Goal: Information Seeking & Learning: Learn about a topic

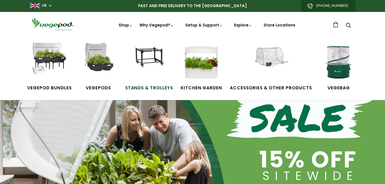
click at [150, 68] on img at bounding box center [149, 62] width 38 height 38
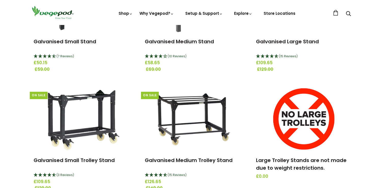
scroll to position [153, 0]
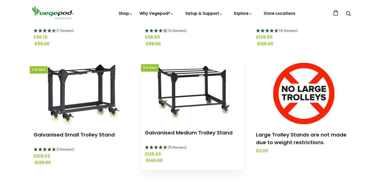
click at [182, 87] on img at bounding box center [192, 92] width 91 height 64
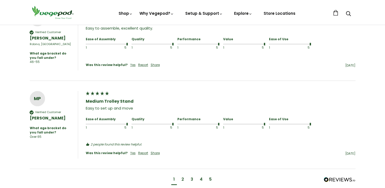
scroll to position [483, 0]
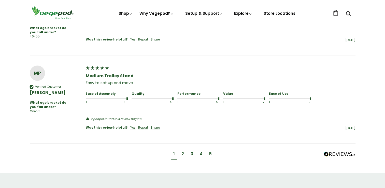
click at [183, 151] on div "2" at bounding box center [182, 154] width 3 height 6
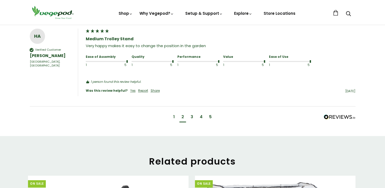
scroll to position [555, 0]
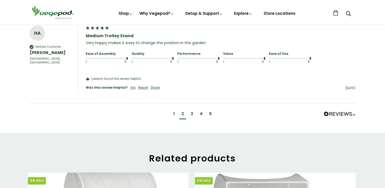
click at [191, 112] on div "3" at bounding box center [192, 114] width 3 height 6
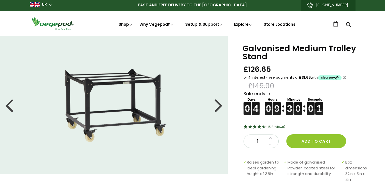
scroll to position [0, 0]
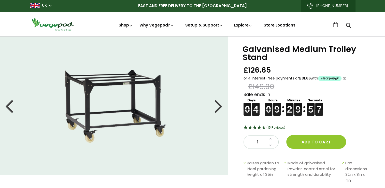
click at [111, 111] on img at bounding box center [113, 105] width 127 height 89
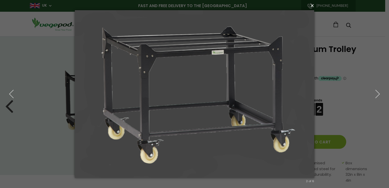
click at [312, 8] on button "×" at bounding box center [195, 5] width 239 height 11
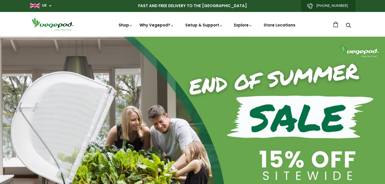
scroll to position [0, 92]
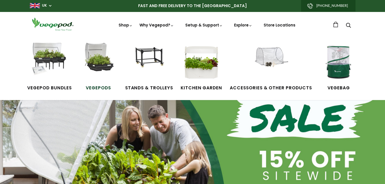
click at [104, 66] on img at bounding box center [98, 62] width 38 height 38
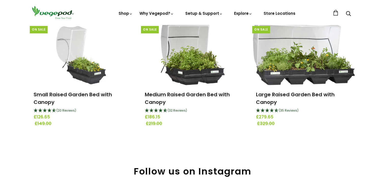
scroll to position [102, 0]
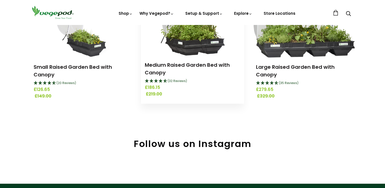
click at [184, 47] on img at bounding box center [192, 24] width 65 height 64
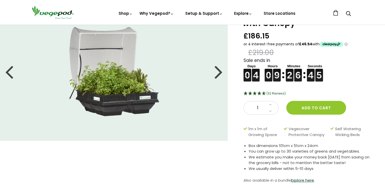
scroll to position [25, 0]
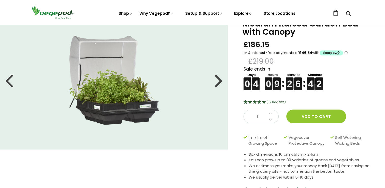
click at [274, 102] on span "(32 Reviews)" at bounding box center [275, 102] width 19 height 4
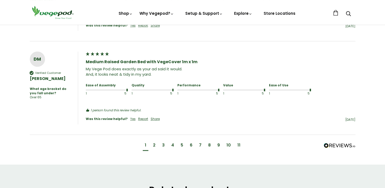
scroll to position [616, 0]
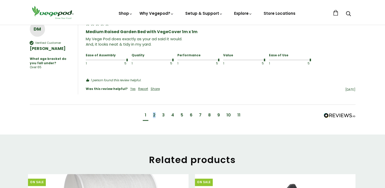
click at [155, 114] on div "2" at bounding box center [154, 115] width 7 height 9
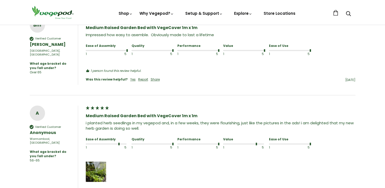
scroll to position [400, 0]
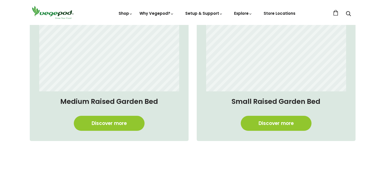
scroll to position [0, 92]
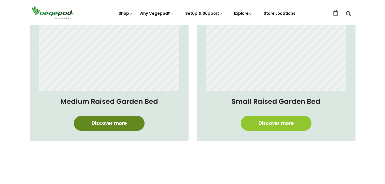
click at [111, 123] on link "Discover more" at bounding box center [109, 123] width 71 height 15
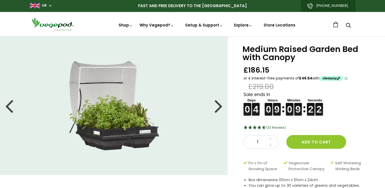
click at [111, 127] on img at bounding box center [114, 105] width 90 height 89
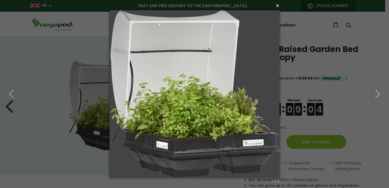
click at [278, 8] on button "×" at bounding box center [196, 5] width 170 height 11
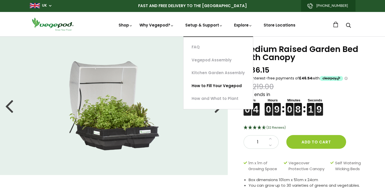
click at [209, 85] on link "How to Fill Your Vegepod" at bounding box center [217, 85] width 69 height 13
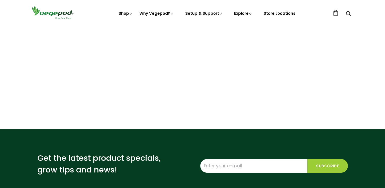
scroll to position [76, 0]
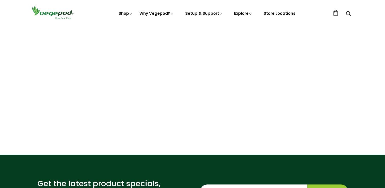
click at [289, 169] on div "Get the latest product specials, grow tips and news! Subscribe" at bounding box center [193, 190] width 326 height 73
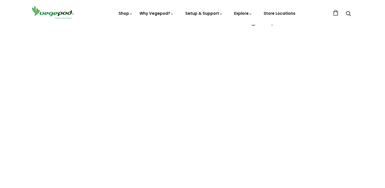
scroll to position [0, 0]
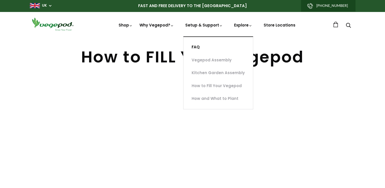
click at [200, 46] on link "FAQ" at bounding box center [217, 47] width 69 height 13
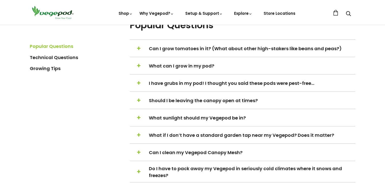
scroll to position [127, 0]
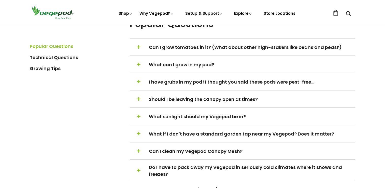
click at [241, 47] on span "Can I grow tomatoes in it? (What about other high-stakers like beans and peas?)" at bounding box center [252, 47] width 206 height 7
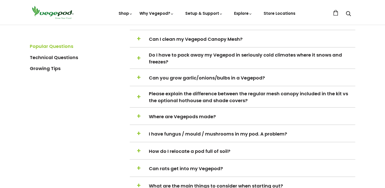
scroll to position [331, 0]
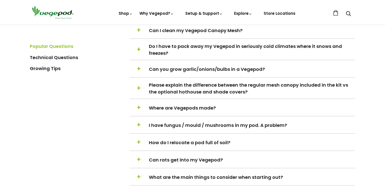
click at [192, 105] on span "Where are Vegepods made?" at bounding box center [252, 107] width 206 height 7
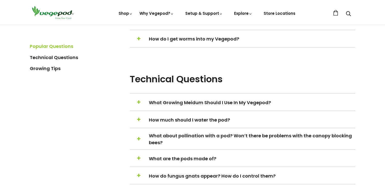
scroll to position [502, 0]
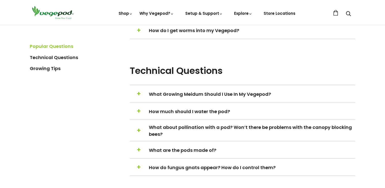
click at [194, 91] on span "What Growing Meidum Should I Use In My Vegepod?" at bounding box center [252, 94] width 206 height 7
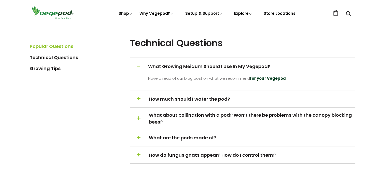
scroll to position [412, 0]
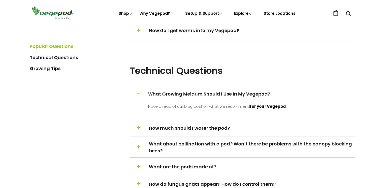
click at [258, 104] on strong "for your Vegepod" at bounding box center [268, 106] width 36 height 5
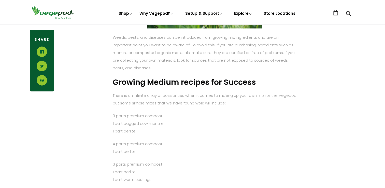
scroll to position [1145, 0]
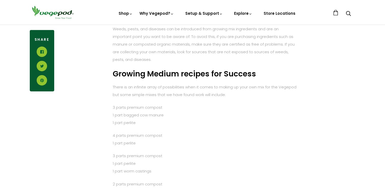
click at [154, 136] on p "4 parts premium compost 1 part perlite" at bounding box center [205, 139] width 184 height 15
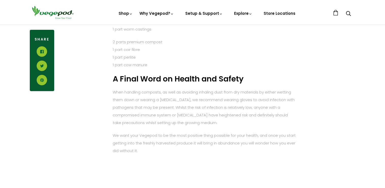
scroll to position [1323, 0]
